Goal: Information Seeking & Learning: Check status

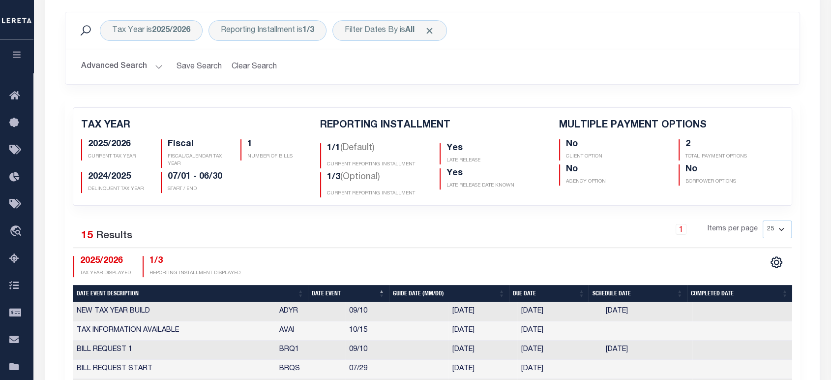
scroll to position [328, 0]
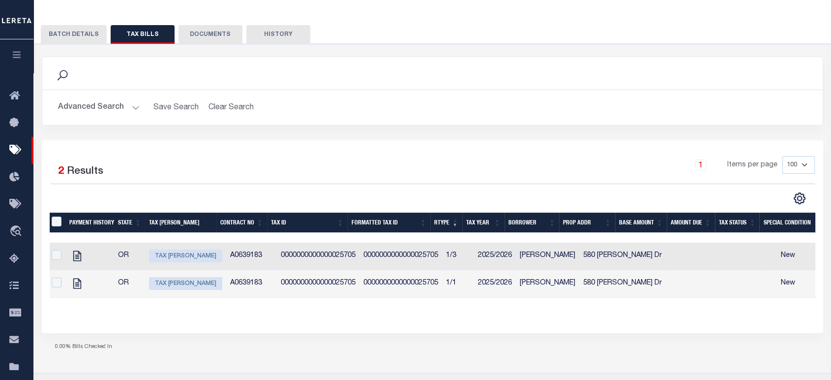
scroll to position [142, 0]
